Goal: Task Accomplishment & Management: Manage account settings

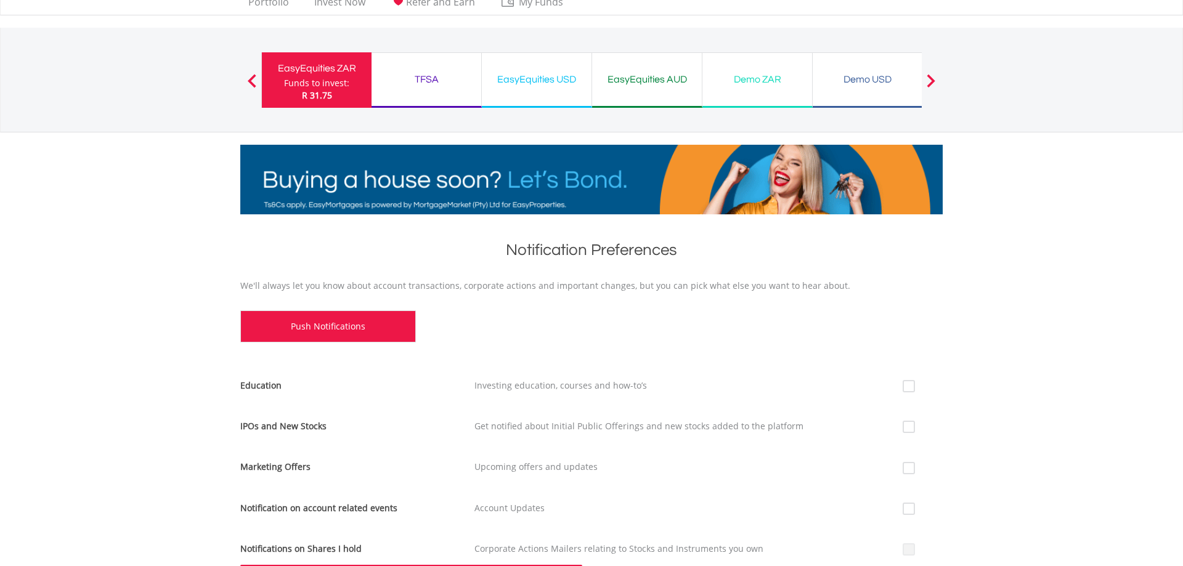
scroll to position [23, 0]
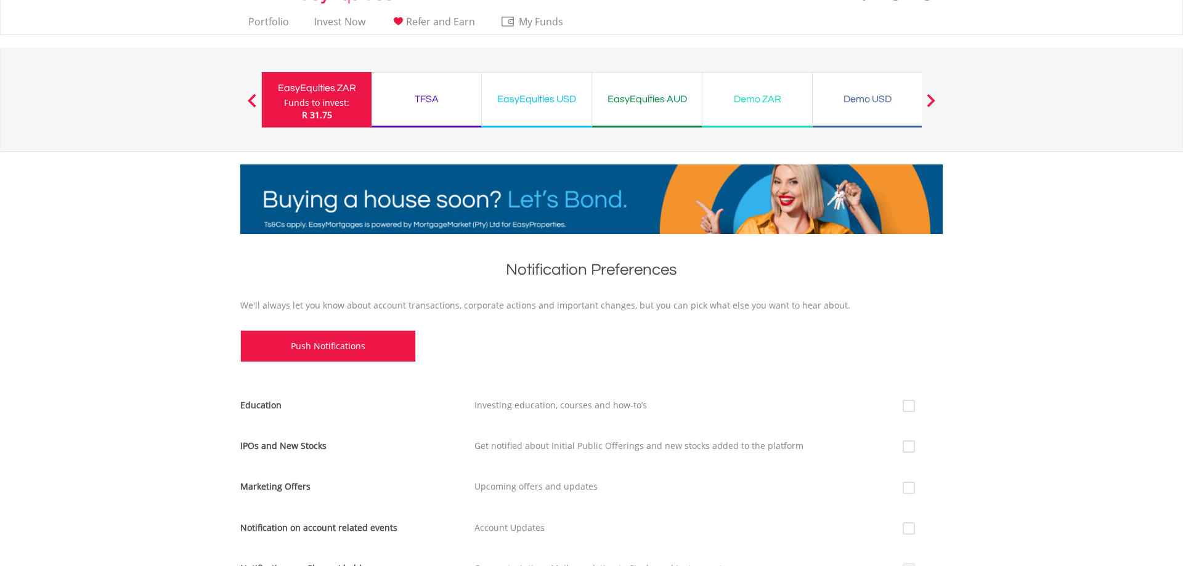
click at [418, 96] on div "TFSA" at bounding box center [426, 99] width 95 height 17
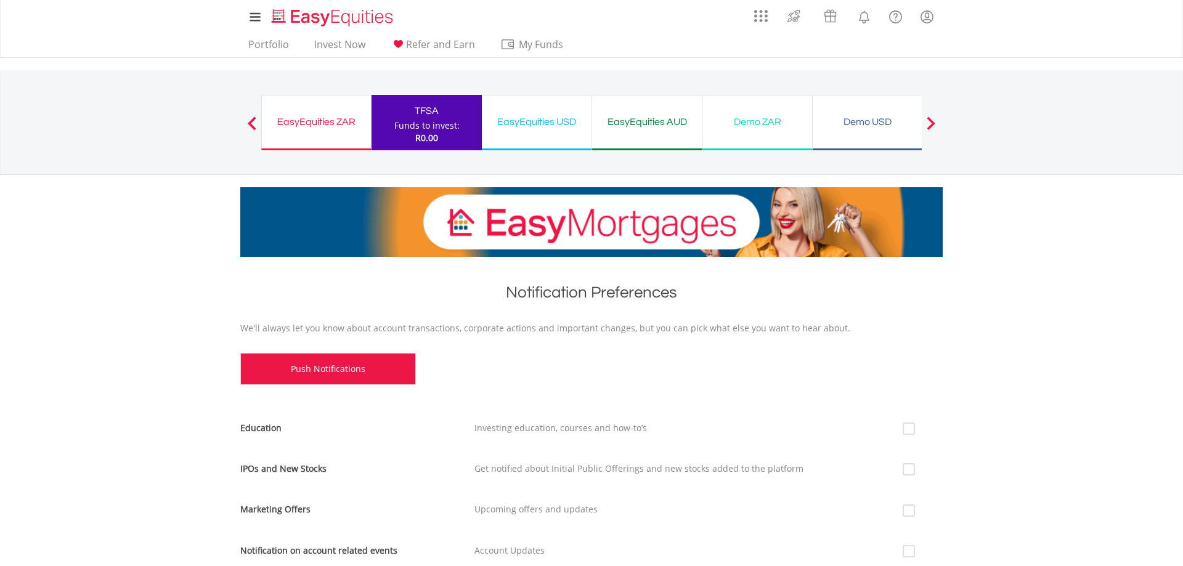
click at [334, 132] on div "EasyEquities ZAR Funds to invest: R0.00" at bounding box center [316, 122] width 110 height 55
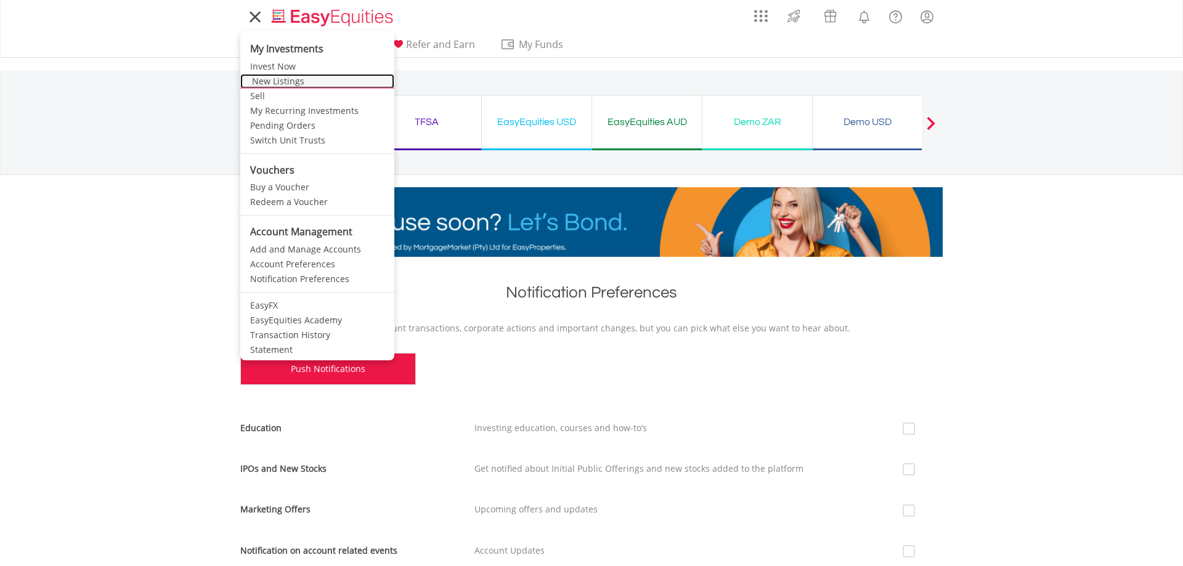
click at [278, 82] on link "New Listings" at bounding box center [317, 81] width 154 height 15
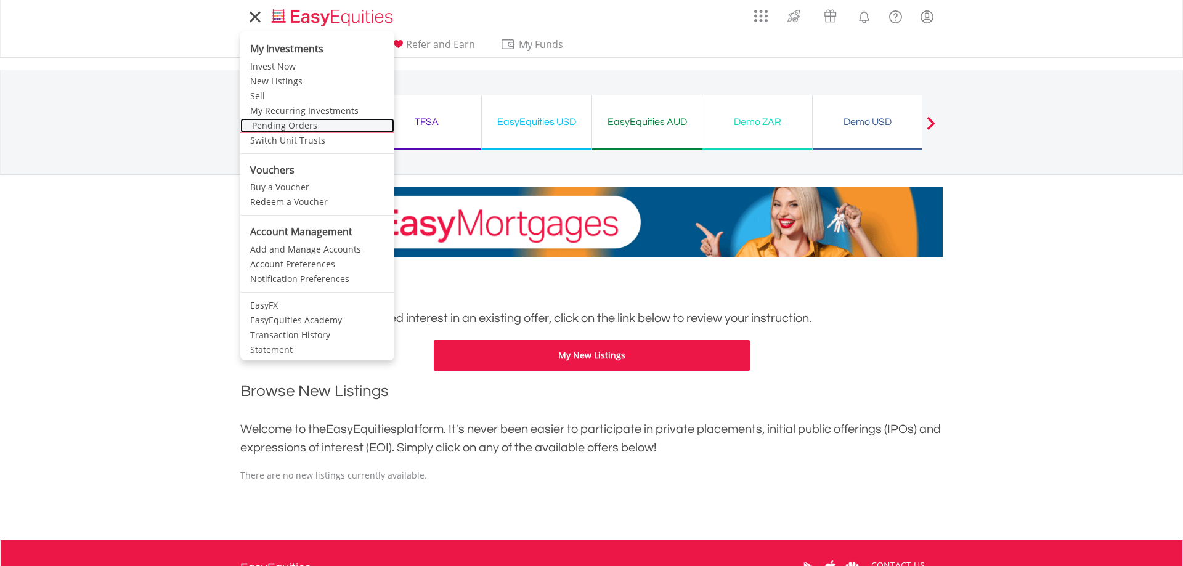
click at [294, 126] on link "Pending Orders" at bounding box center [317, 125] width 154 height 15
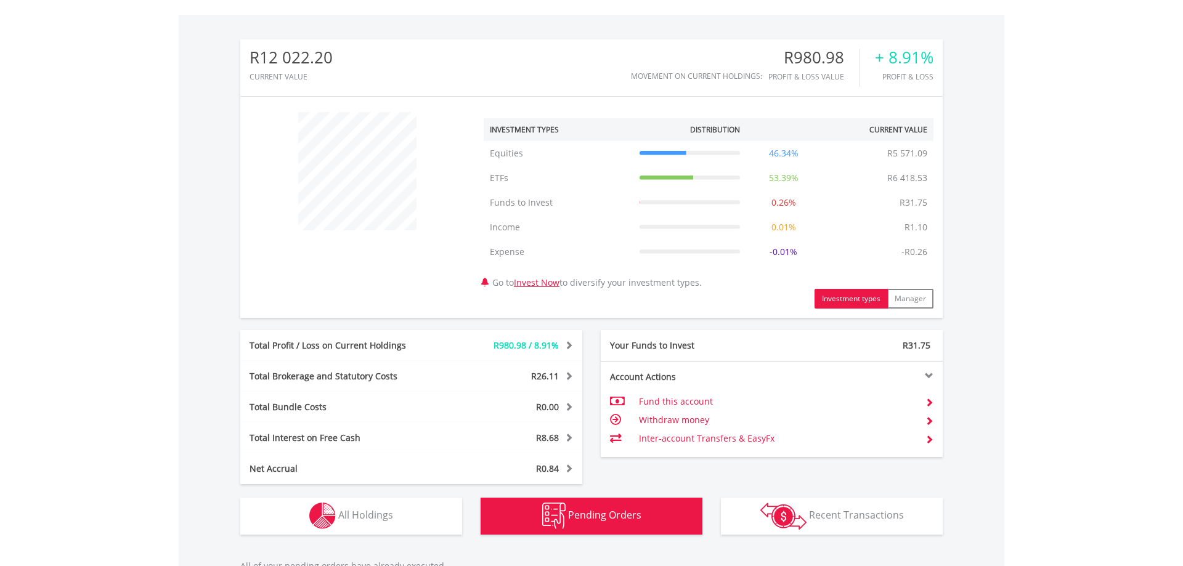
scroll to position [618, 0]
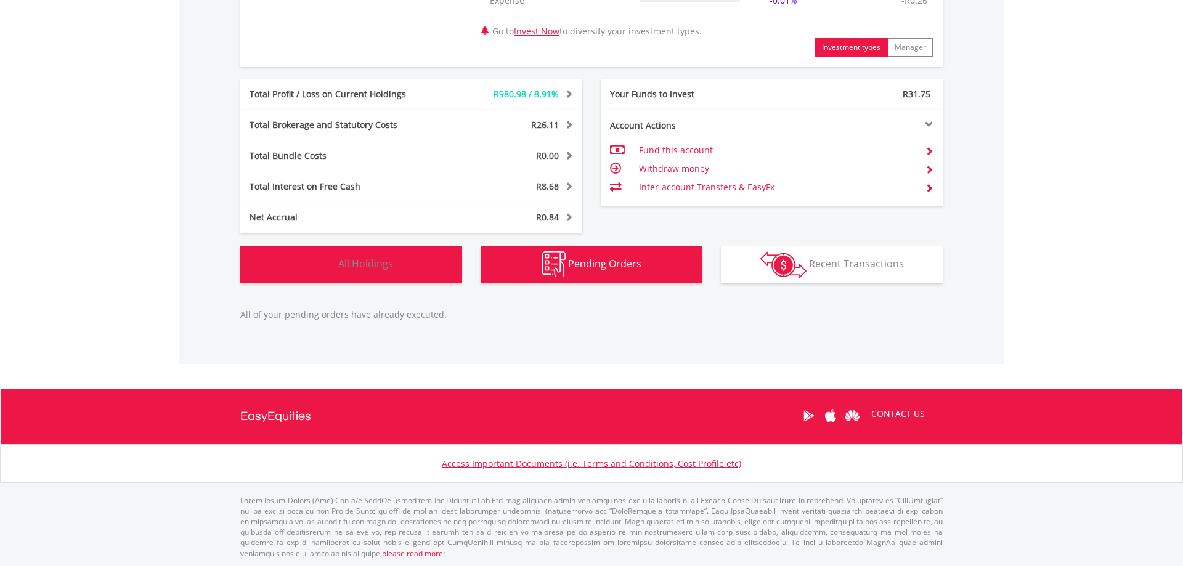
click at [370, 276] on button "Holdings All Holdings" at bounding box center [351, 264] width 222 height 37
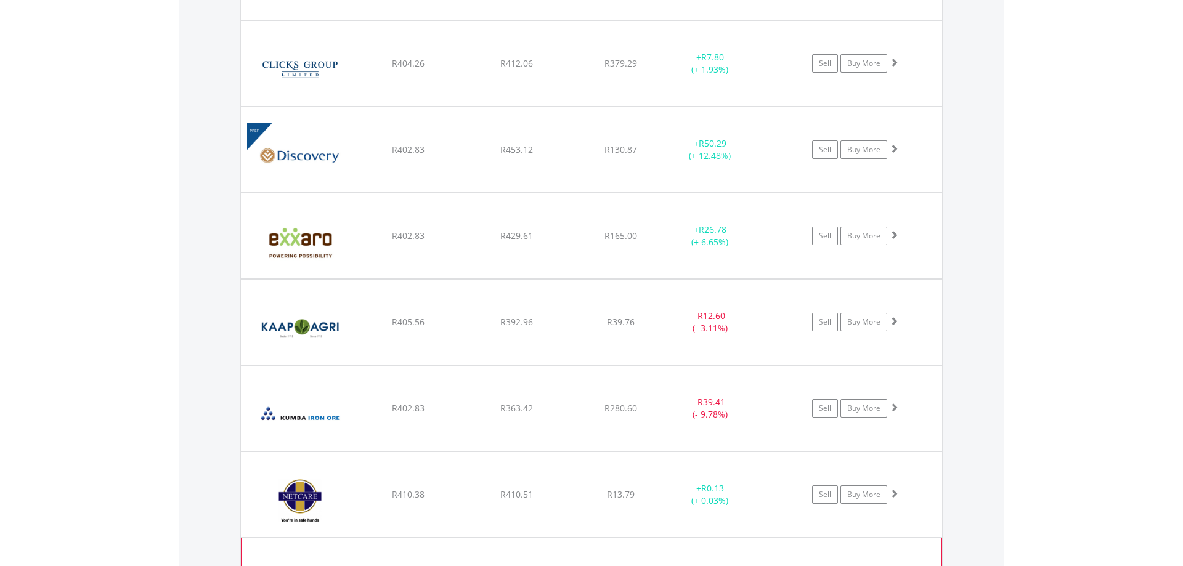
scroll to position [1143, 0]
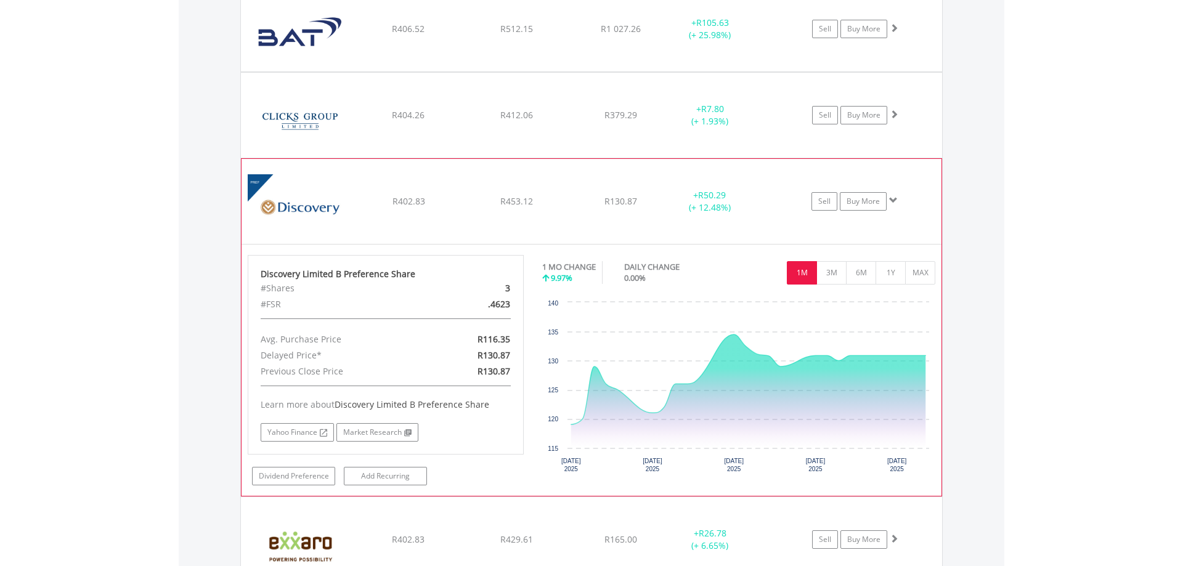
scroll to position [1080, 0]
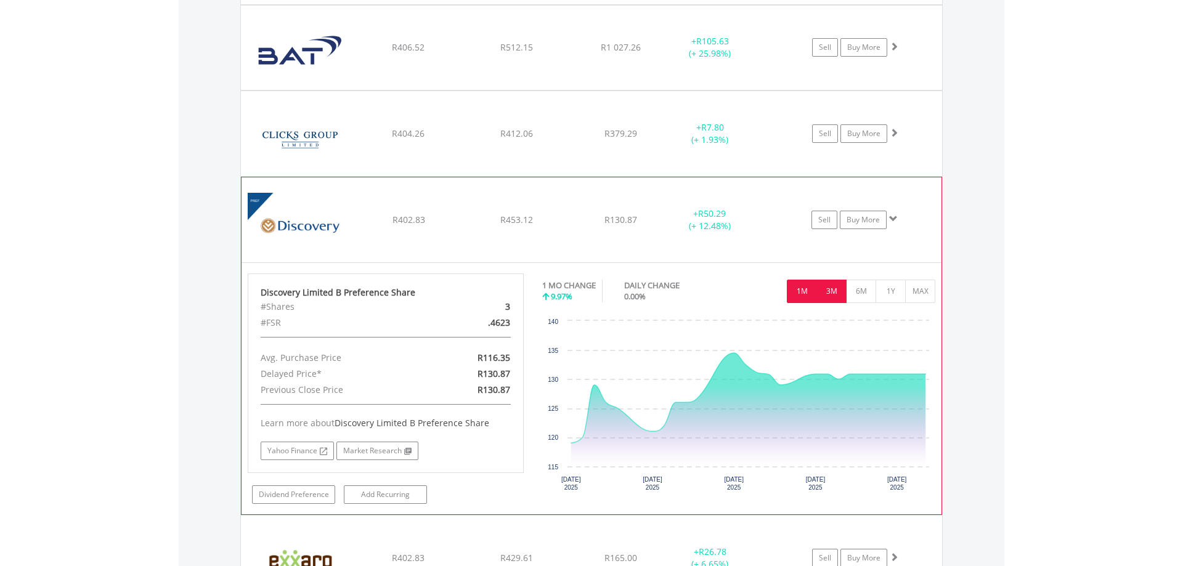
click at [830, 294] on button "3M" at bounding box center [831, 291] width 30 height 23
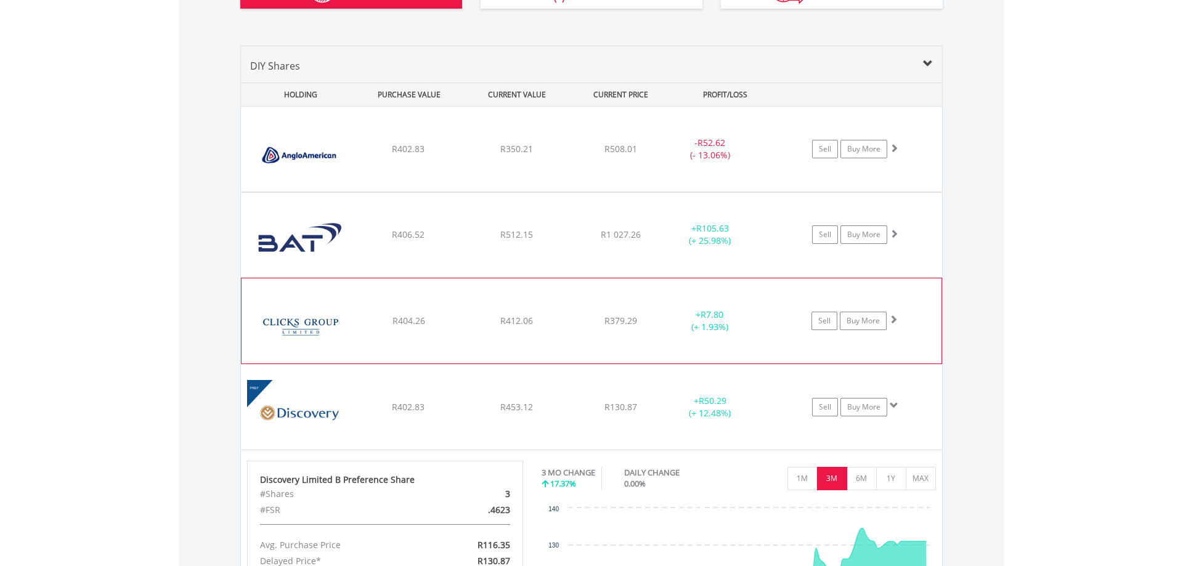
scroll to position [891, 0]
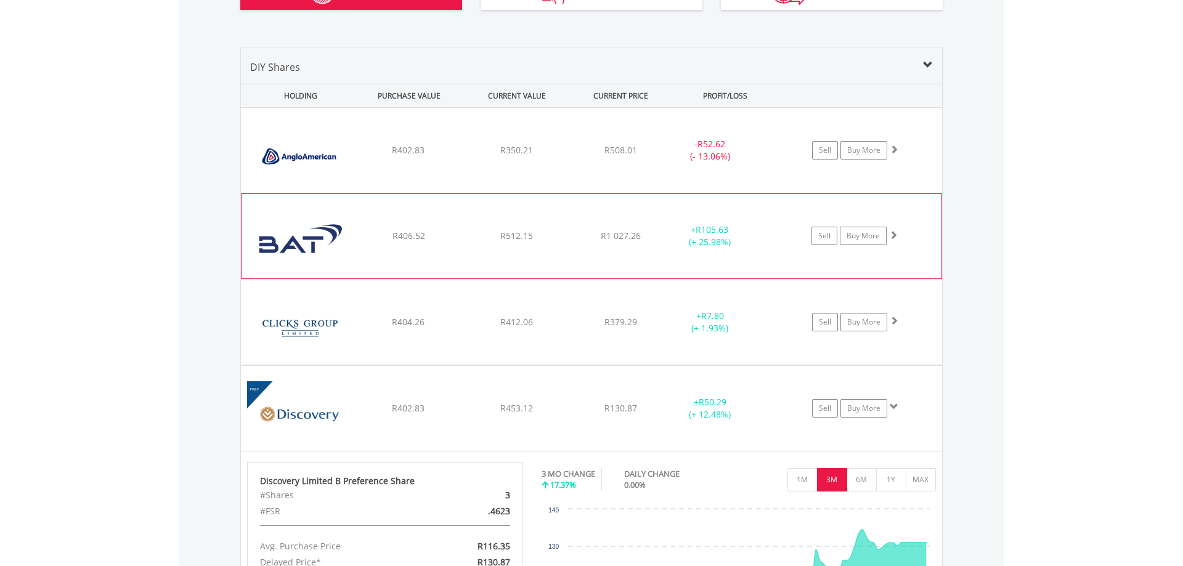
click at [561, 193] on div "﻿ British American Tobacco PLC R406.52 R512.15 R1 027.26 + R105.63 (+ 25.98%) S…" at bounding box center [591, 150] width 701 height 85
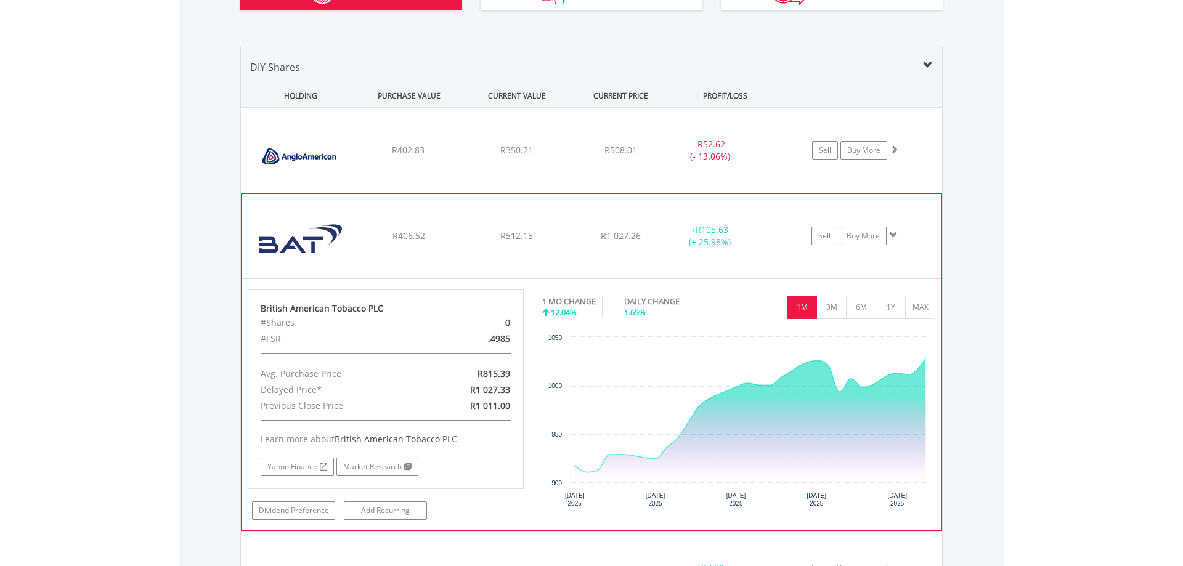
click at [510, 156] on div "R512.15" at bounding box center [516, 150] width 105 height 12
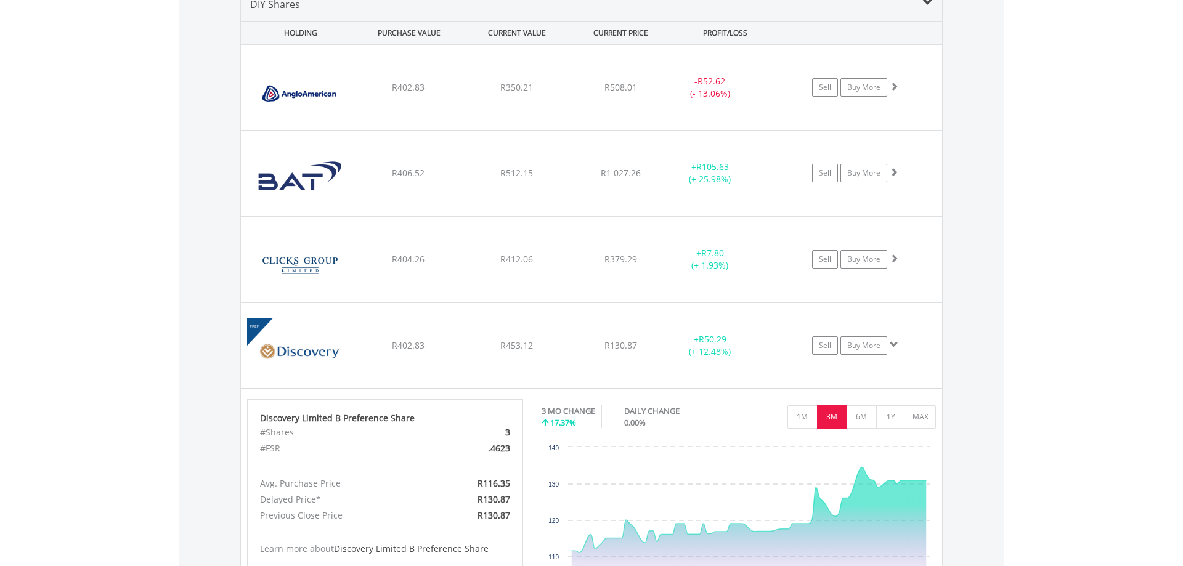
scroll to position [1017, 0]
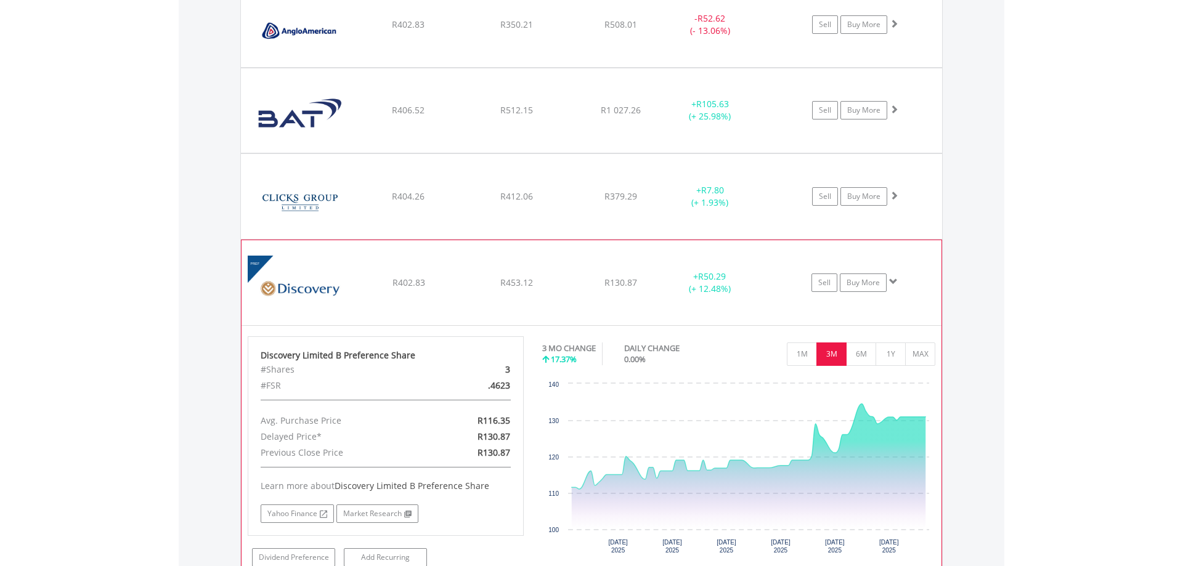
click at [386, 67] on div "﻿ Discovery Limited B Preference Share R402.83 R453.12 R130.87 + R50.29 (+ 12.4…" at bounding box center [591, 24] width 701 height 85
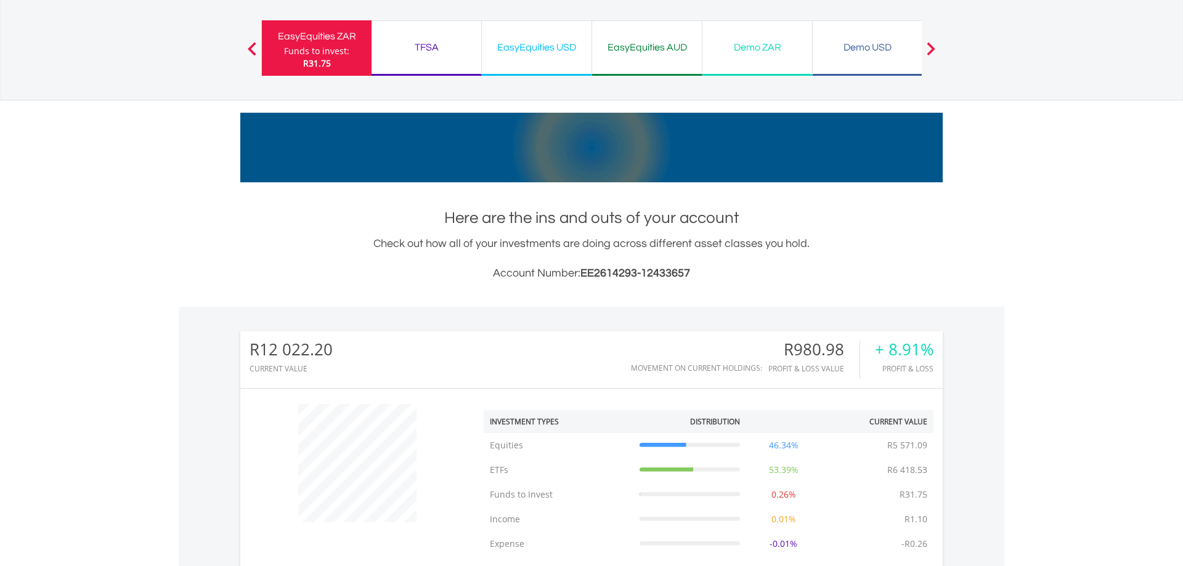
scroll to position [0, 0]
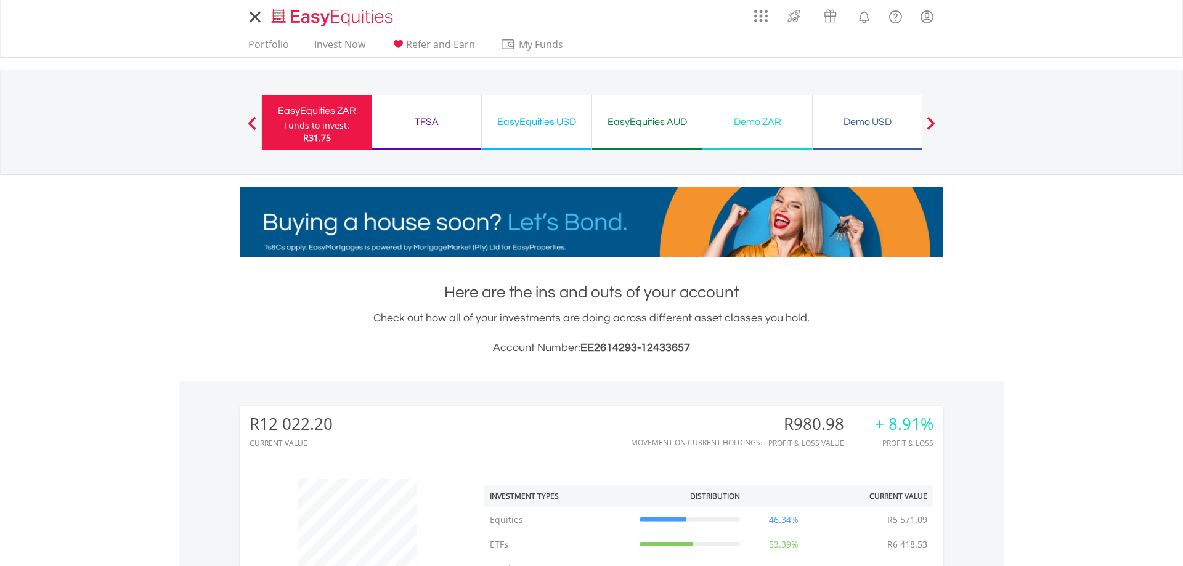
click at [131, 226] on div "My Investments Invest Now New Listings Sell My Recurring Investments Pending Or…" at bounding box center [591, 128] width 1183 height 257
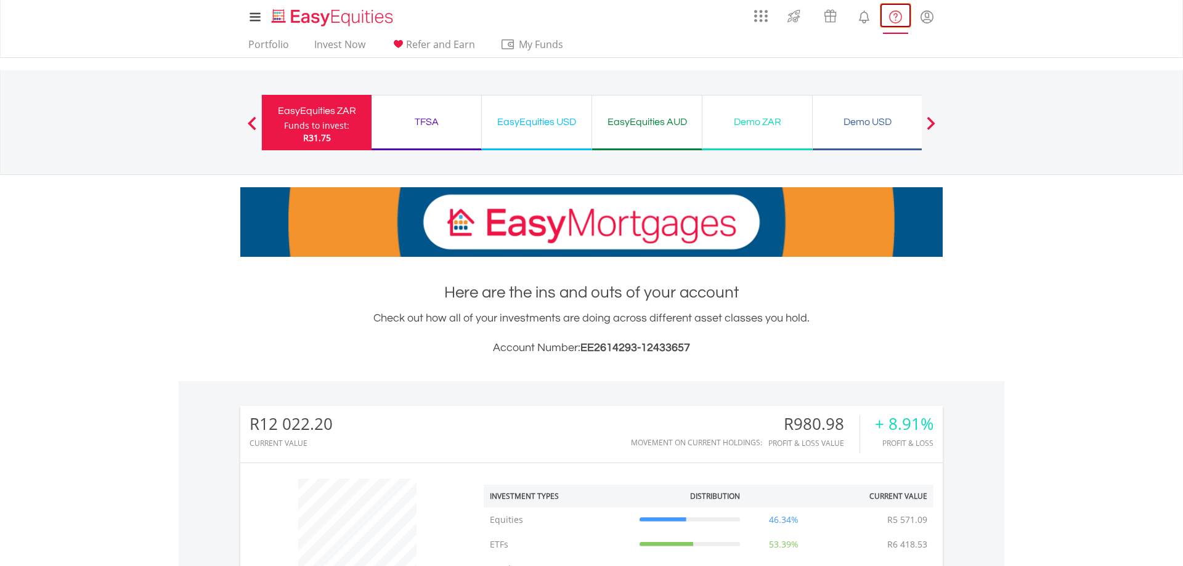
click at [890, 17] on lord-icon "FAQ's and Support" at bounding box center [895, 16] width 15 height 15
